Goal: Task Accomplishment & Management: Manage account settings

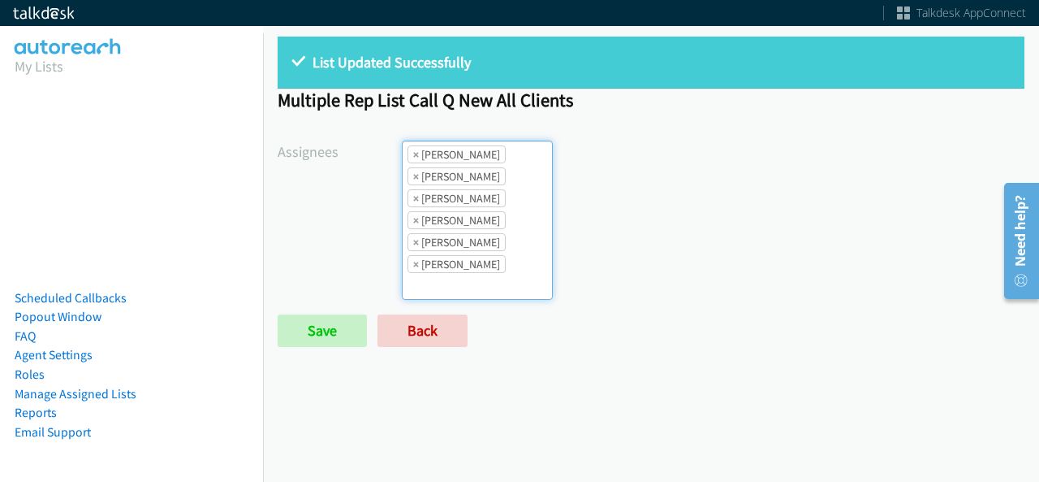
click at [417, 152] on li "× [PERSON_NAME]" at bounding box center [457, 154] width 98 height 18
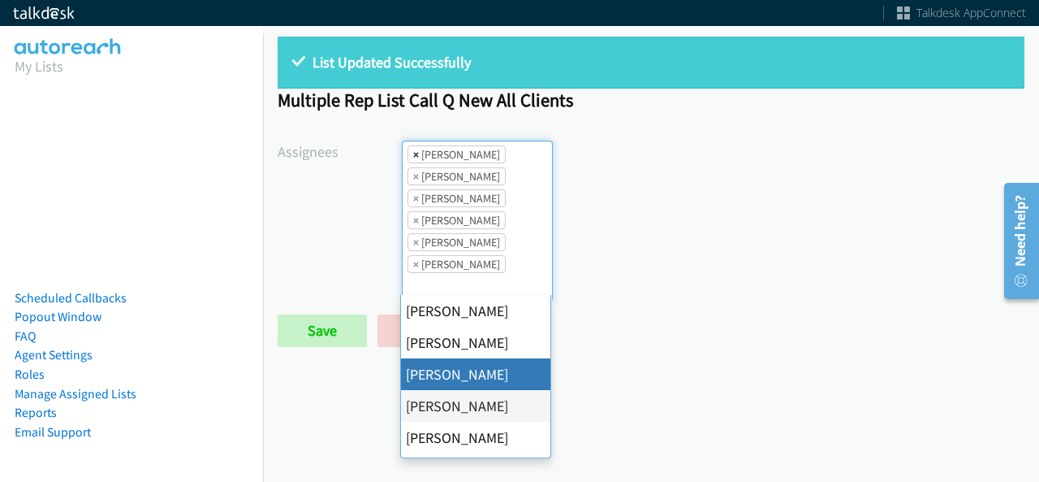
click at [416, 152] on span "×" at bounding box center [416, 154] width 6 height 16
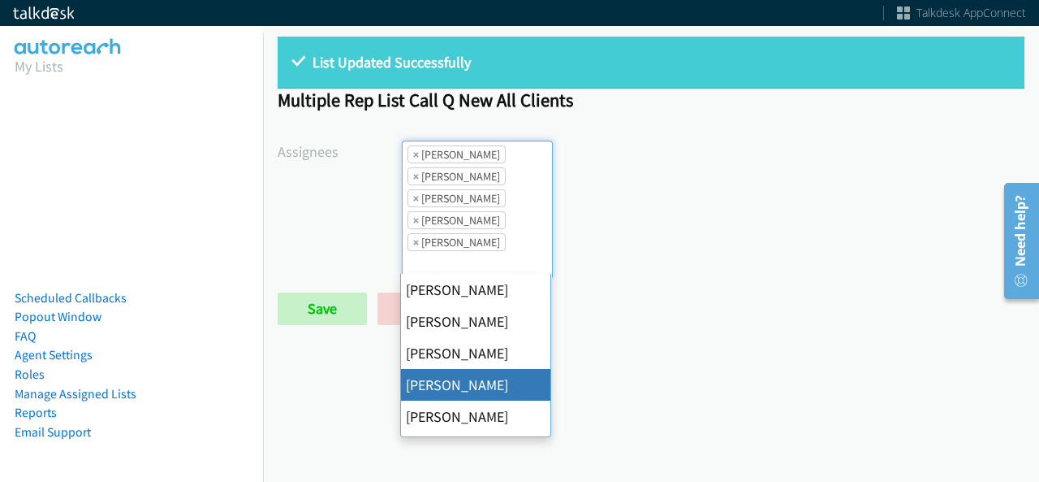
scroll to position [38, 0]
click at [416, 152] on span "×" at bounding box center [416, 154] width 6 height 16
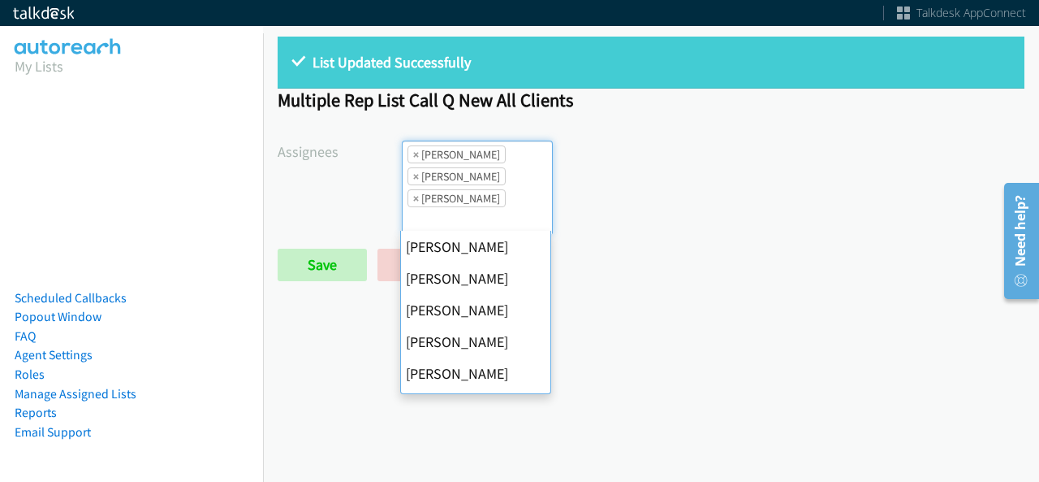
scroll to position [253, 0]
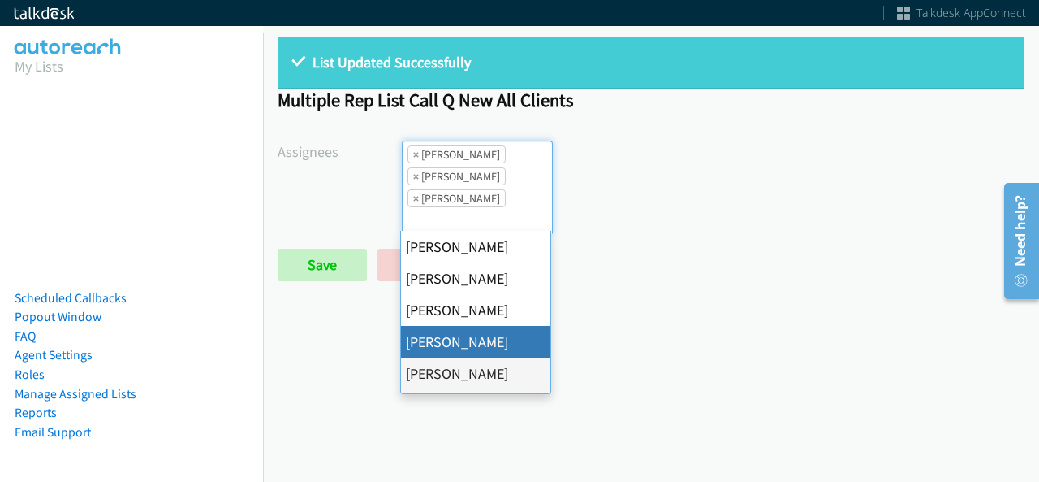
click at [416, 152] on span "×" at bounding box center [416, 154] width 6 height 16
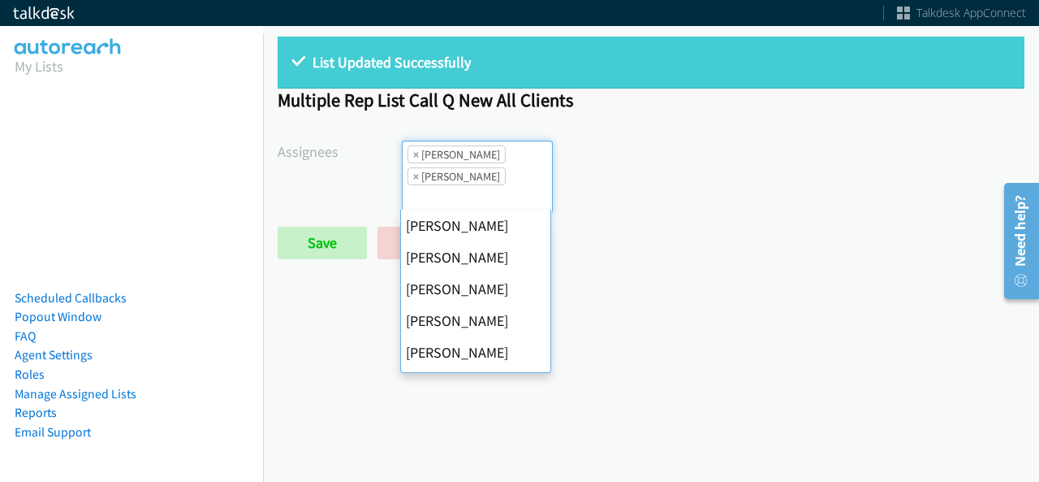
click at [416, 152] on span "×" at bounding box center [416, 154] width 6 height 16
select select "fd8c5d46-30db-44cb-8f0d-00da318b790a"
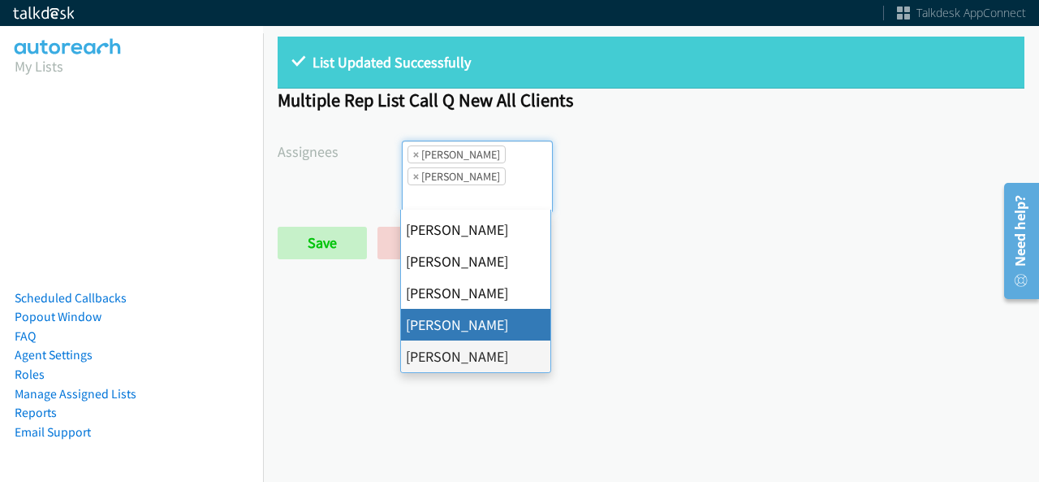
select select
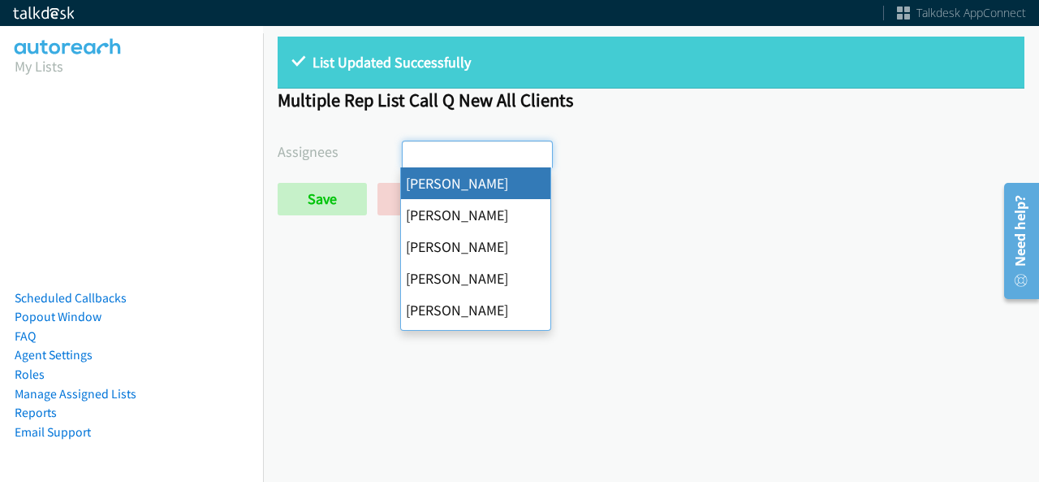
click at [416, 152] on input "search" at bounding box center [431, 154] width 57 height 26
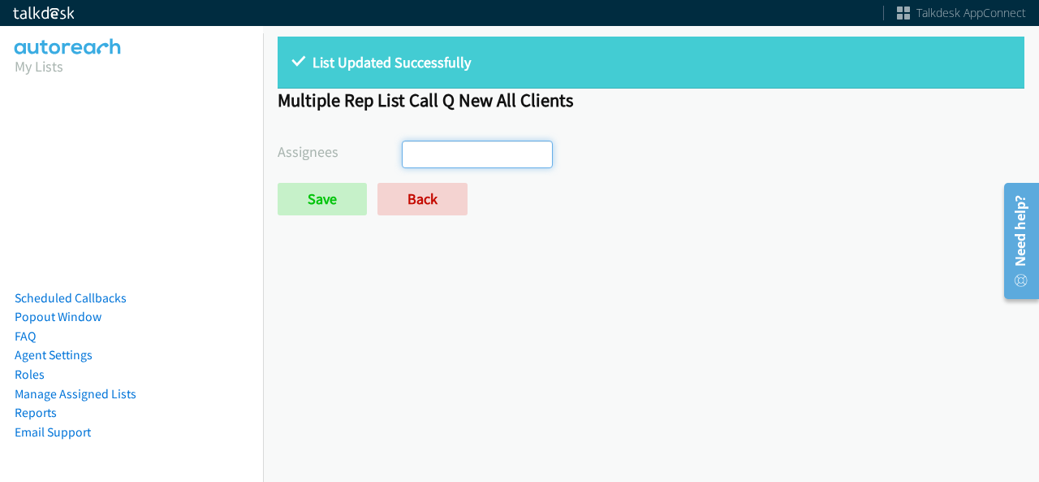
click at [352, 173] on form "Assignees [PERSON_NAME] [PERSON_NAME] [PERSON_NAME] [PERSON_NAME] Daquaya [PERS…" at bounding box center [651, 177] width 747 height 75
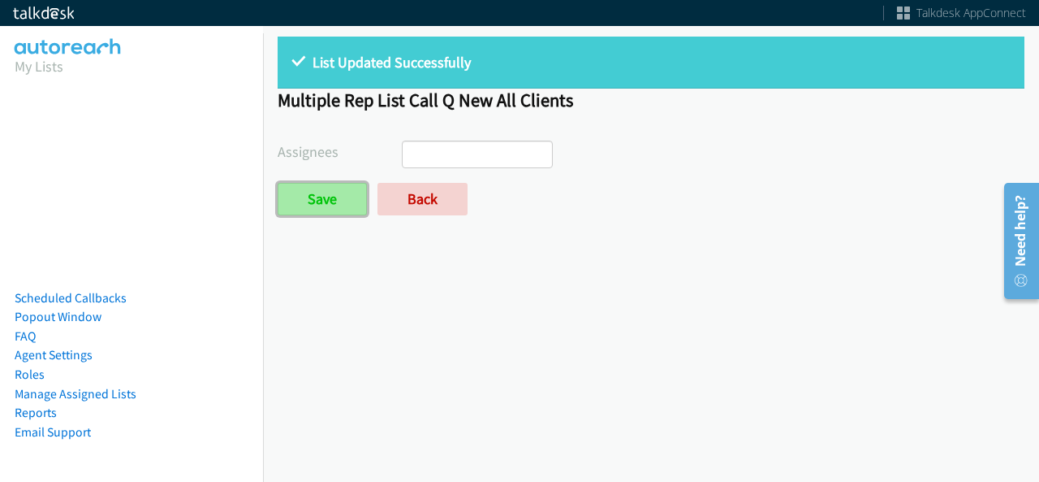
click at [333, 205] on input "Save" at bounding box center [322, 199] width 89 height 32
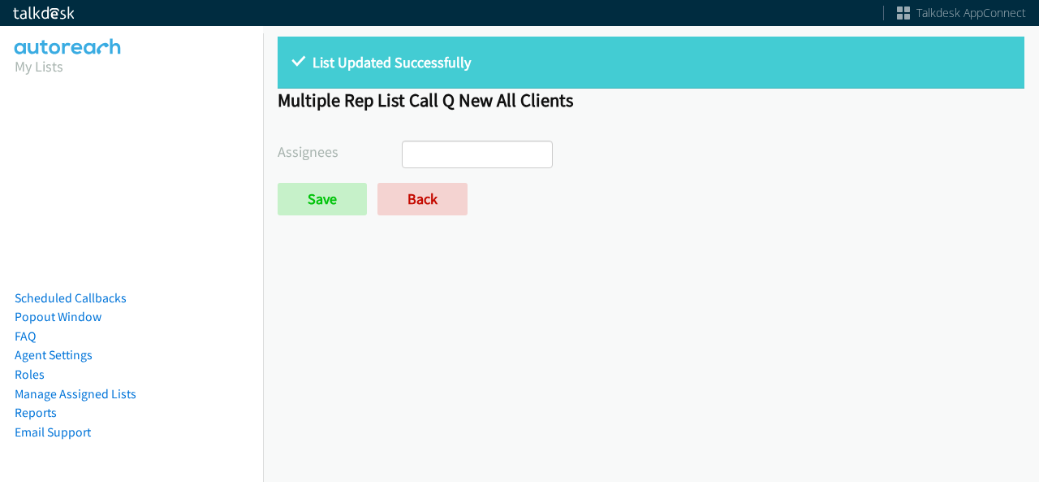
select select
click at [442, 181] on form "Assignees [PERSON_NAME] [PERSON_NAME] [PERSON_NAME] [PERSON_NAME] Daquaya [PERS…" at bounding box center [651, 177] width 747 height 75
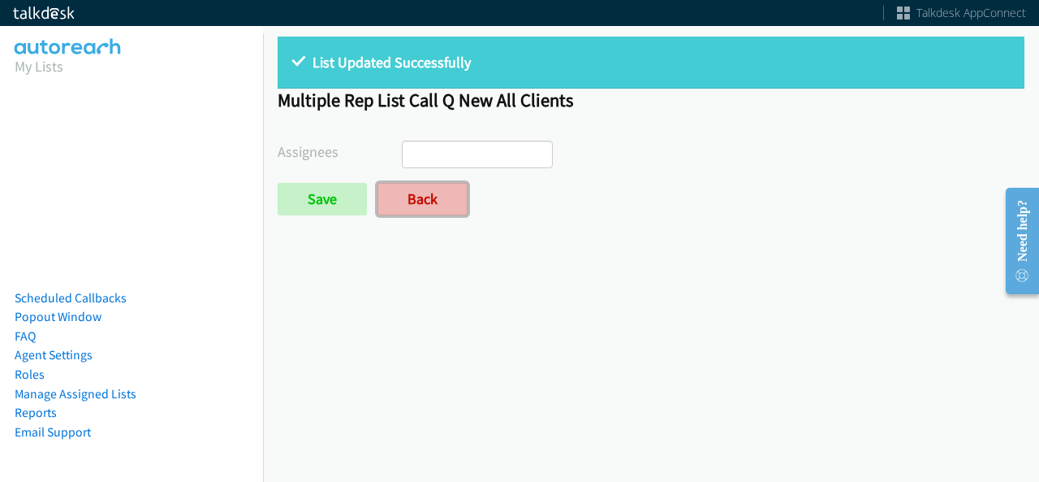
click at [439, 200] on link "Back" at bounding box center [423, 199] width 90 height 32
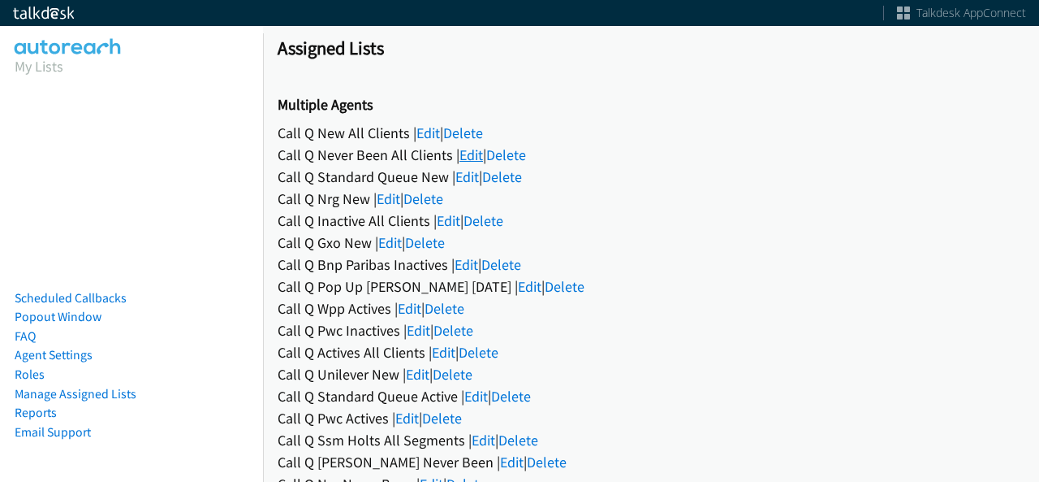
click at [469, 145] on link "Edit" at bounding box center [472, 154] width 24 height 19
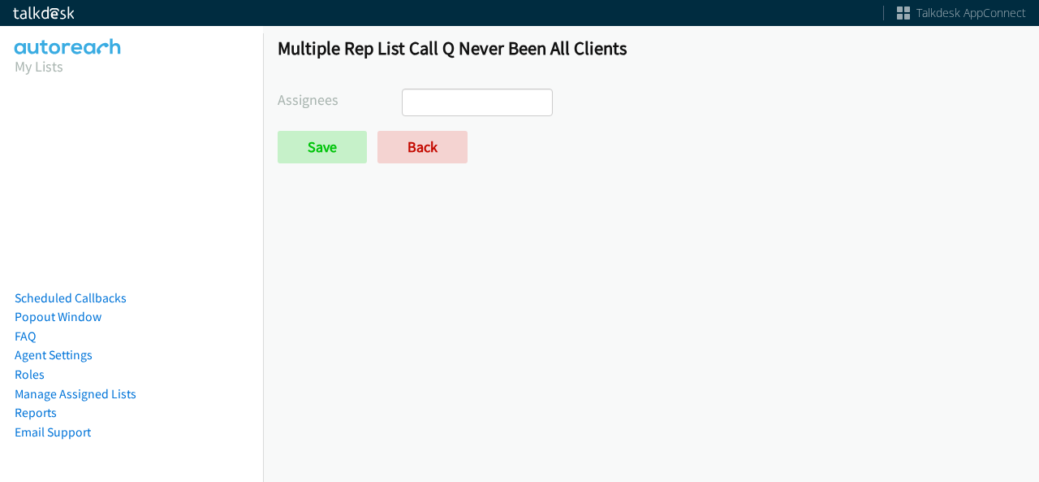
click at [460, 104] on ul at bounding box center [477, 102] width 149 height 26
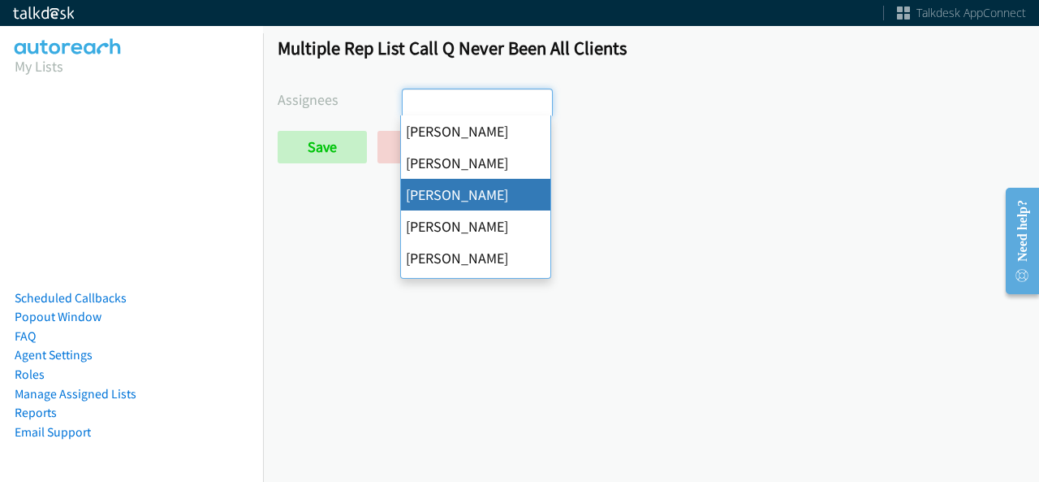
select select "d0419105-5ab7-42f4-854b-1efac0a4a5af"
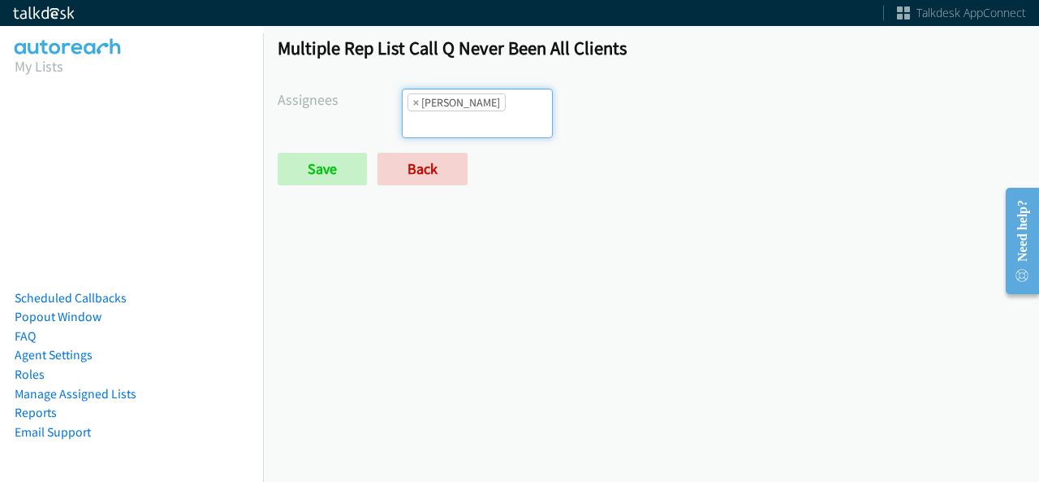
scroll to position [38, 0]
click at [460, 111] on input "search" at bounding box center [431, 124] width 57 height 26
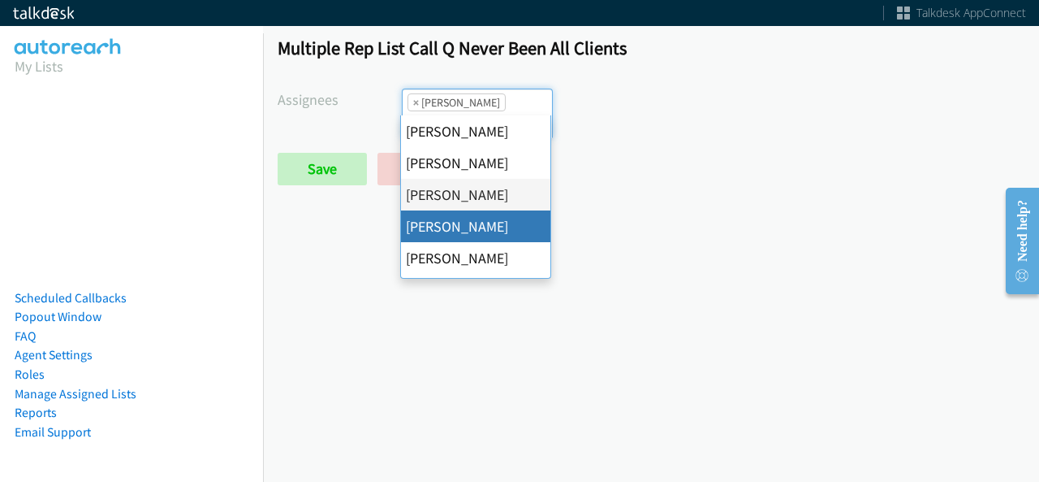
drag, startPoint x: 473, startPoint y: 232, endPoint x: 477, endPoint y: 221, distance: 11.8
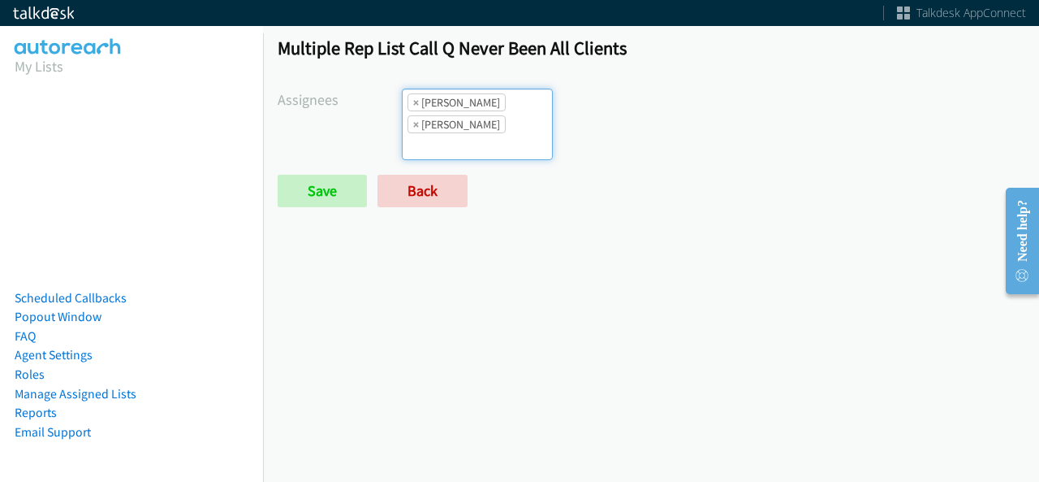
drag, startPoint x: 499, startPoint y: 127, endPoint x: 494, endPoint y: 136, distance: 10.6
click at [460, 133] on input "search" at bounding box center [431, 146] width 57 height 26
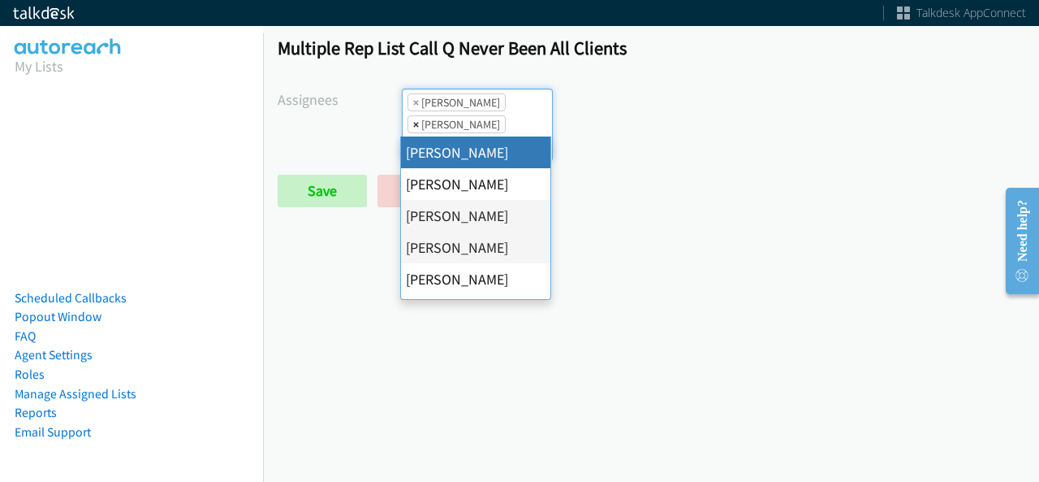
click at [416, 124] on span "×" at bounding box center [416, 124] width 6 height 16
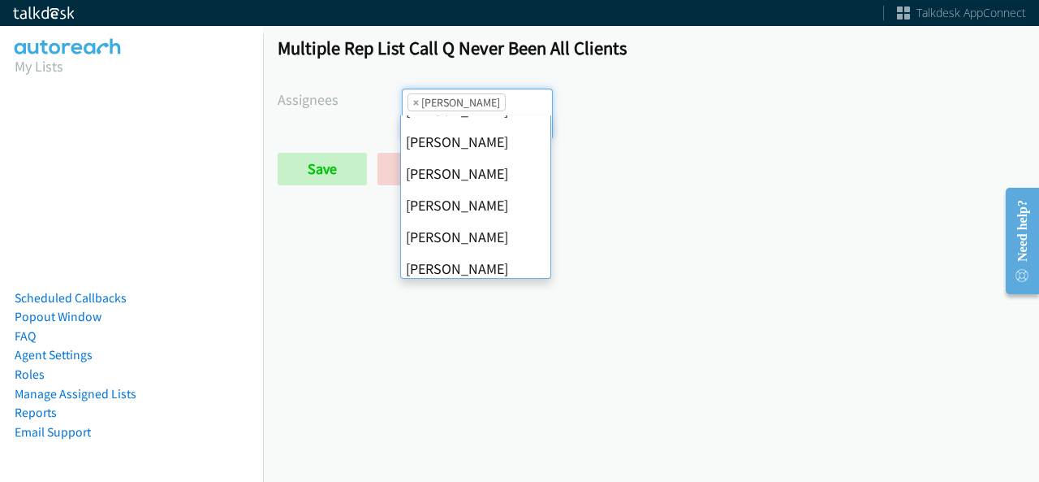
scroll to position [244, 0]
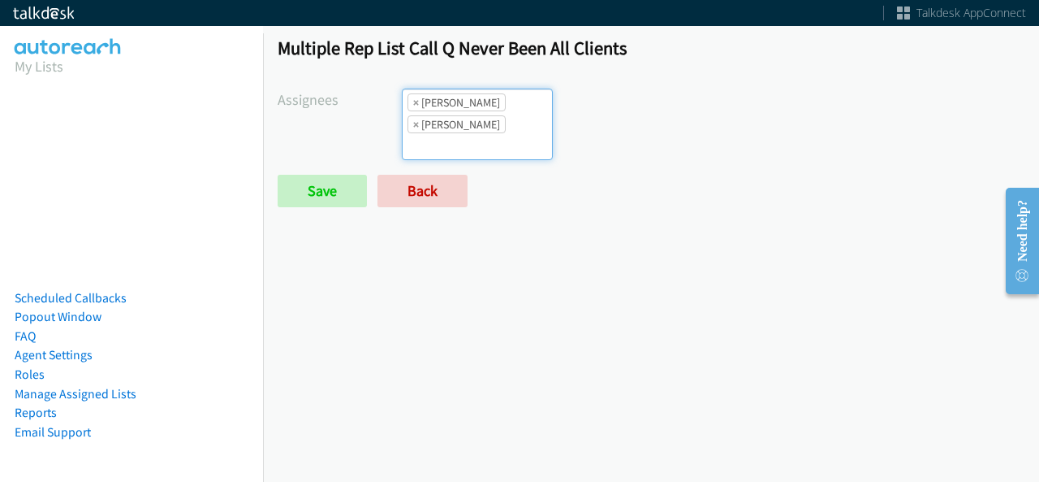
click at [513, 144] on ul "× Cathy Shahan × Rodnika Murphy" at bounding box center [477, 124] width 149 height 70
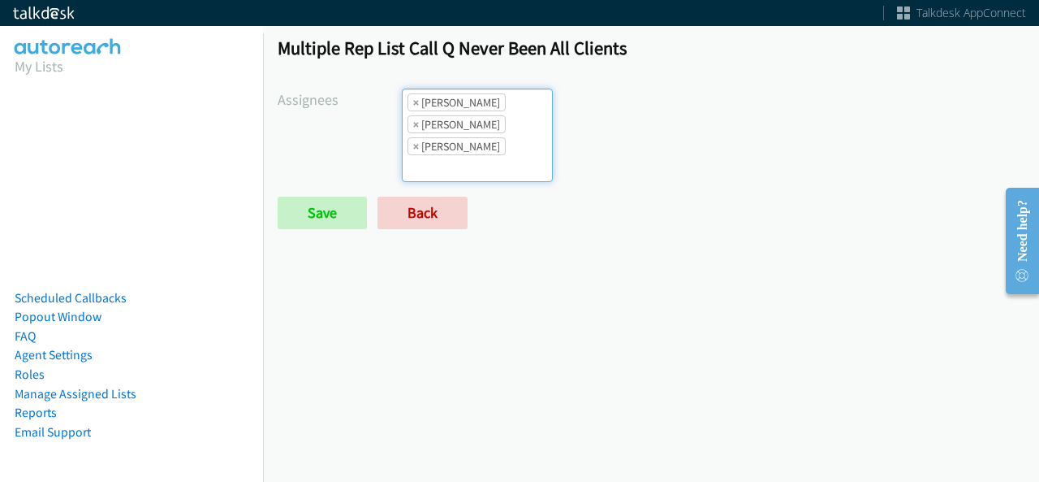
click at [484, 156] on ul "× Cathy Shahan × Rodnika Murphy × Tatiana Medina" at bounding box center [477, 135] width 149 height 92
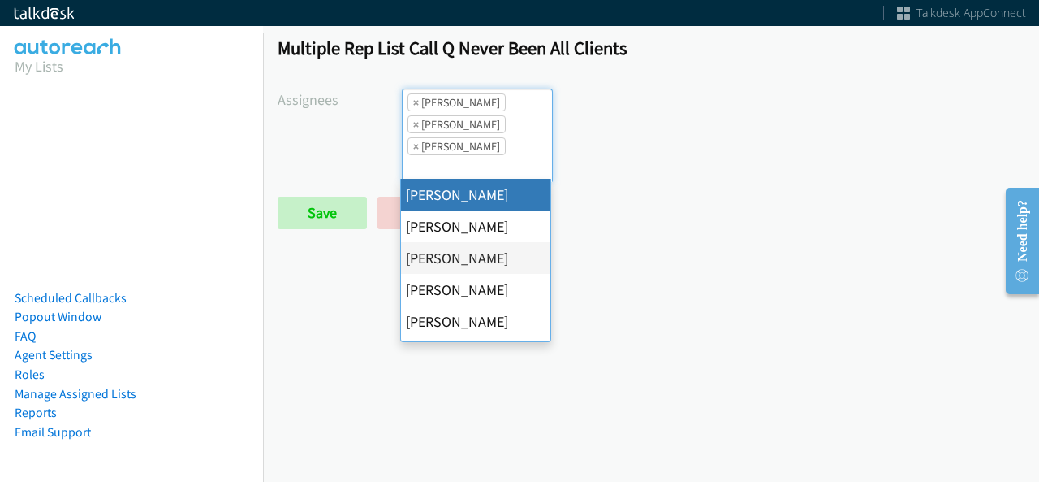
scroll to position [281, 0]
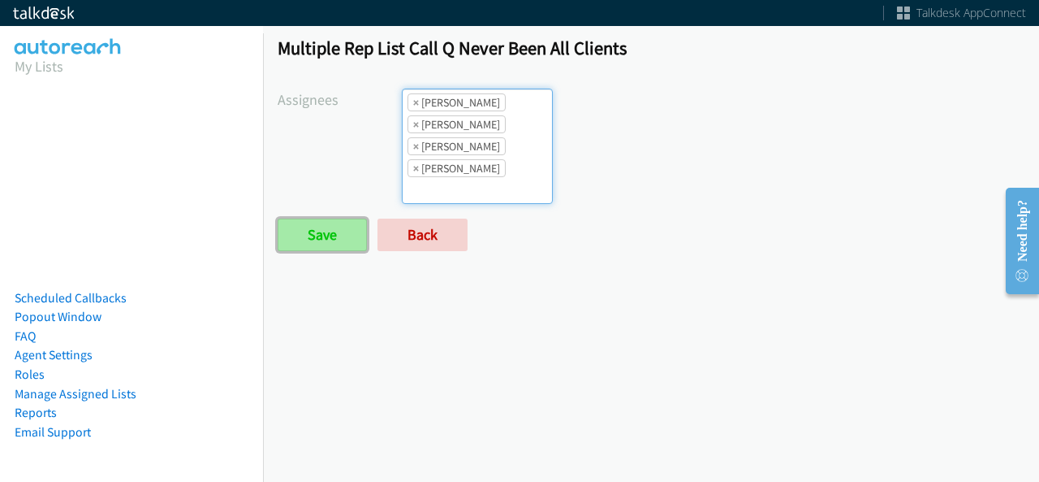
click at [362, 238] on input "Save" at bounding box center [322, 234] width 89 height 32
